Goal: Find specific page/section: Find specific page/section

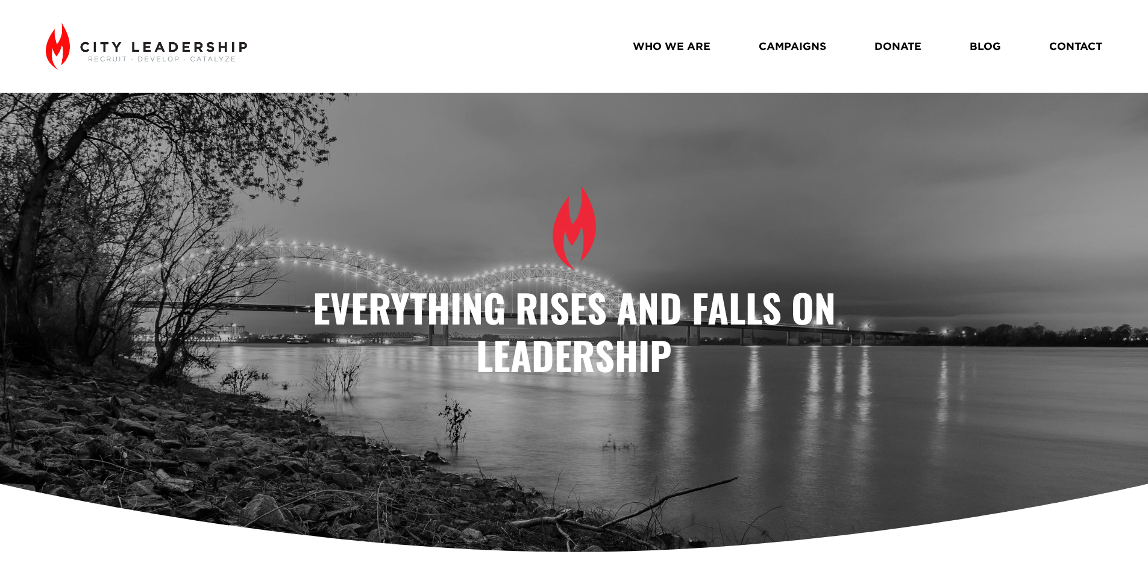
click at [690, 52] on link "WHO WE ARE" at bounding box center [672, 46] width 78 height 21
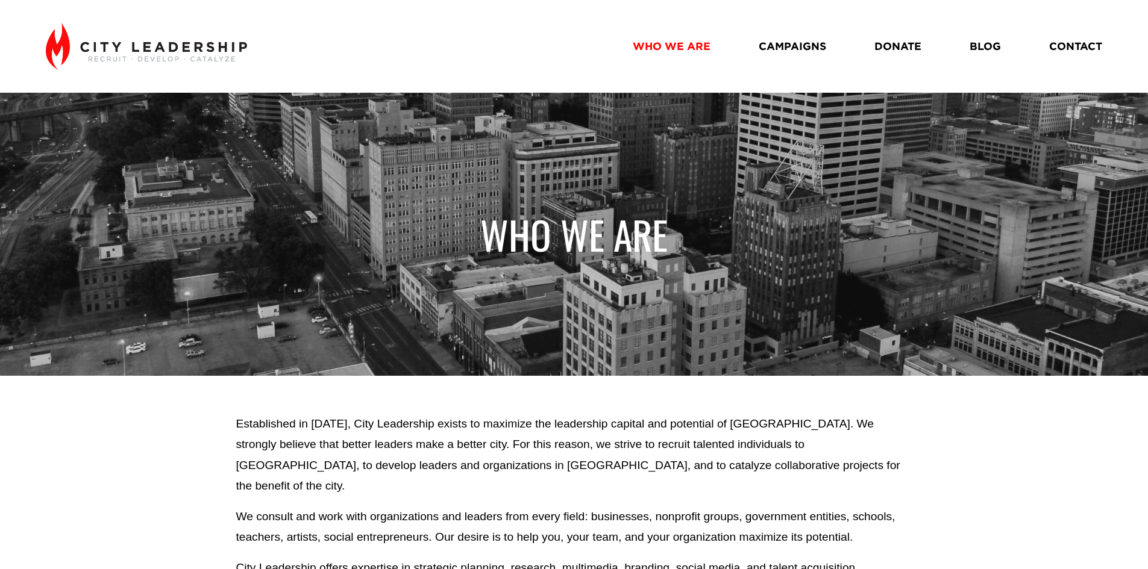
click at [1066, 52] on link "CONTACT" at bounding box center [1075, 46] width 53 height 21
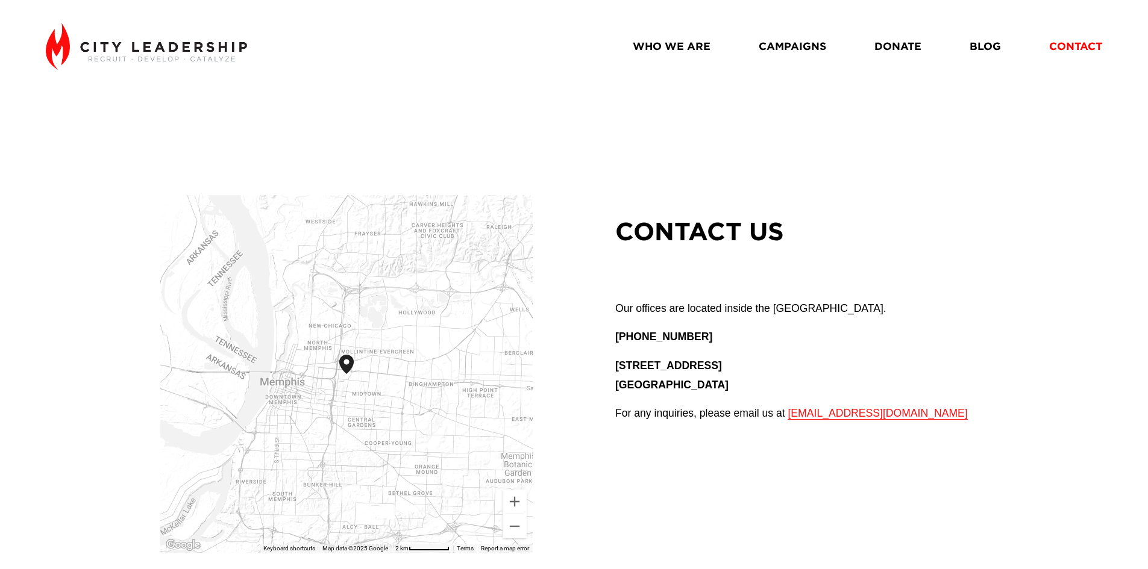
click at [695, 48] on link "WHO WE ARE" at bounding box center [672, 46] width 78 height 21
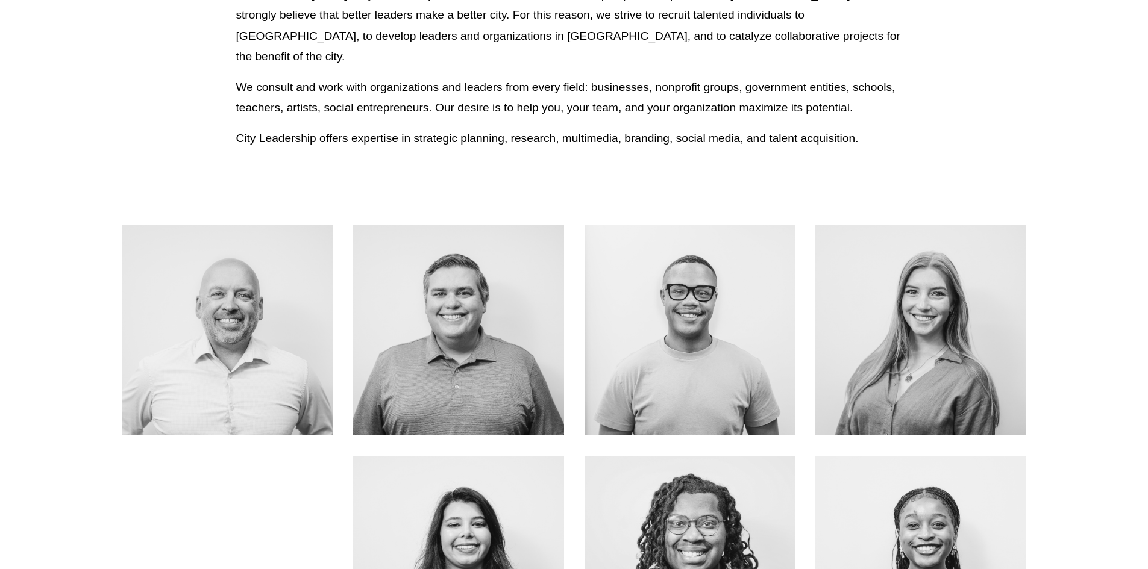
scroll to position [663, 0]
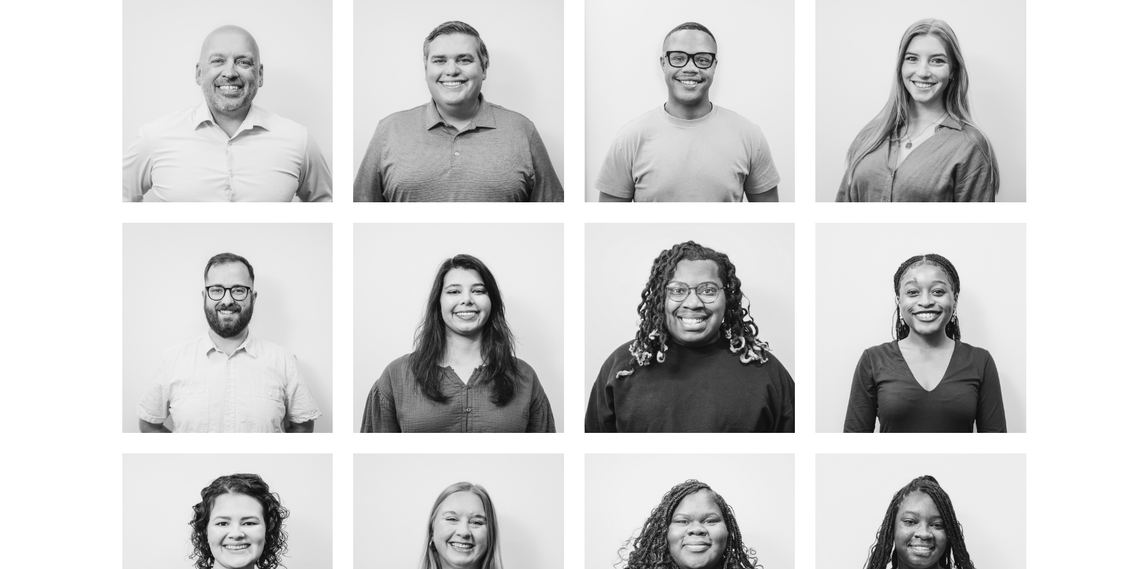
click at [700, 120] on link "about me" at bounding box center [690, 124] width 96 height 32
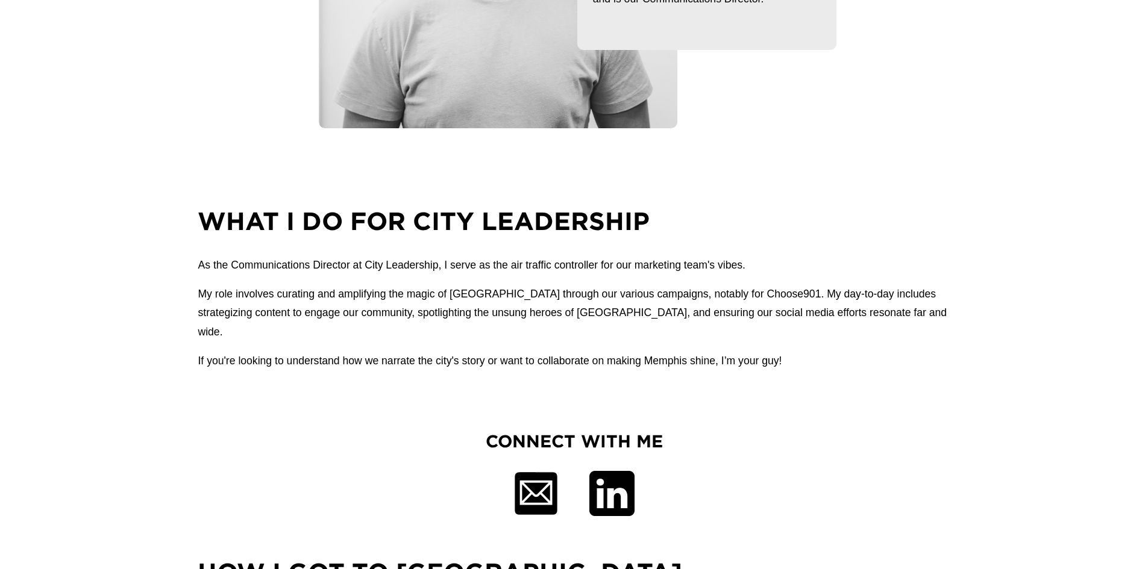
scroll to position [603, 0]
